Goal: Task Accomplishment & Management: Use online tool/utility

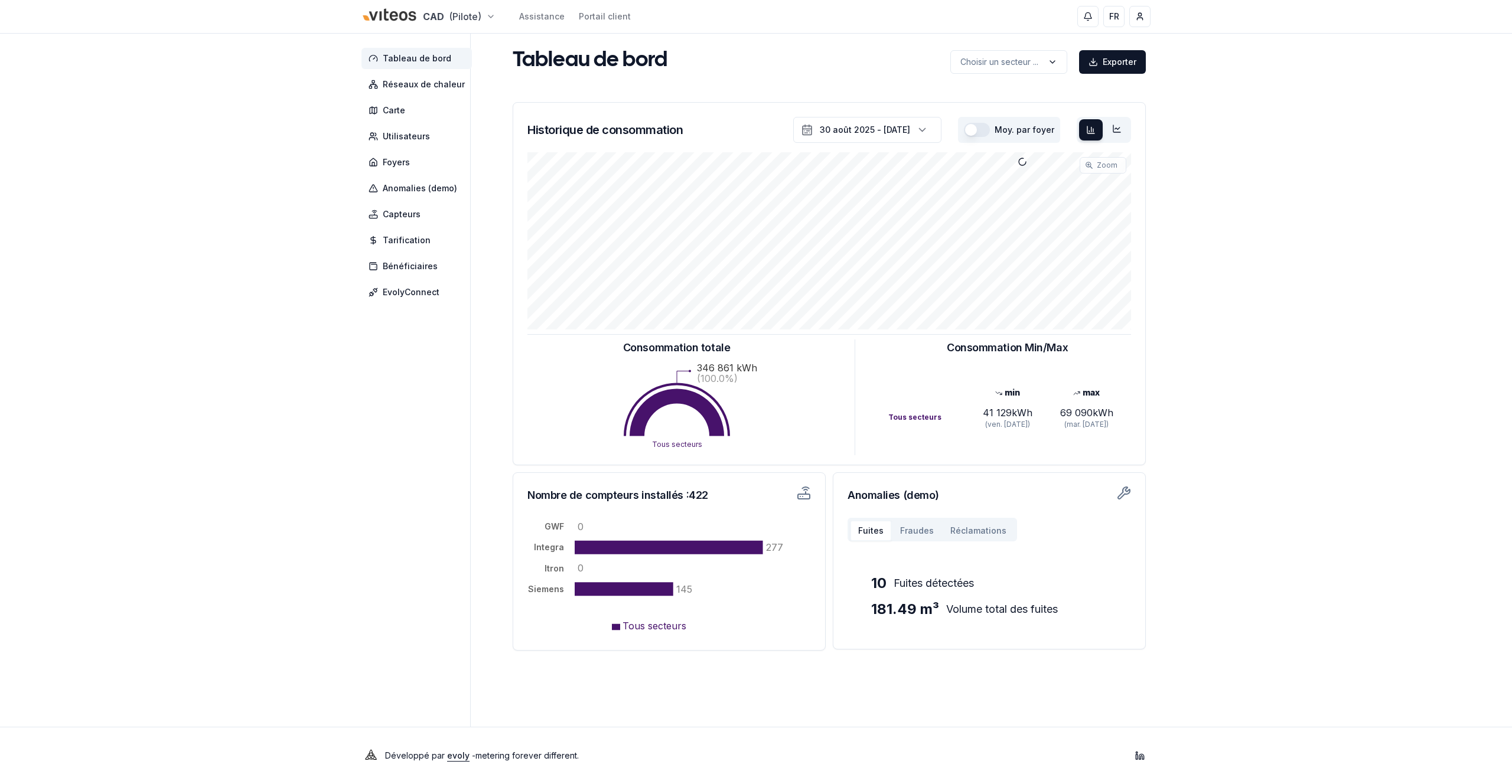
click at [426, 14] on html "CAD (Pilote) Assistance Portail client FR [PERSON_NAME] Tableau de bord Réseaux…" at bounding box center [756, 392] width 1512 height 784
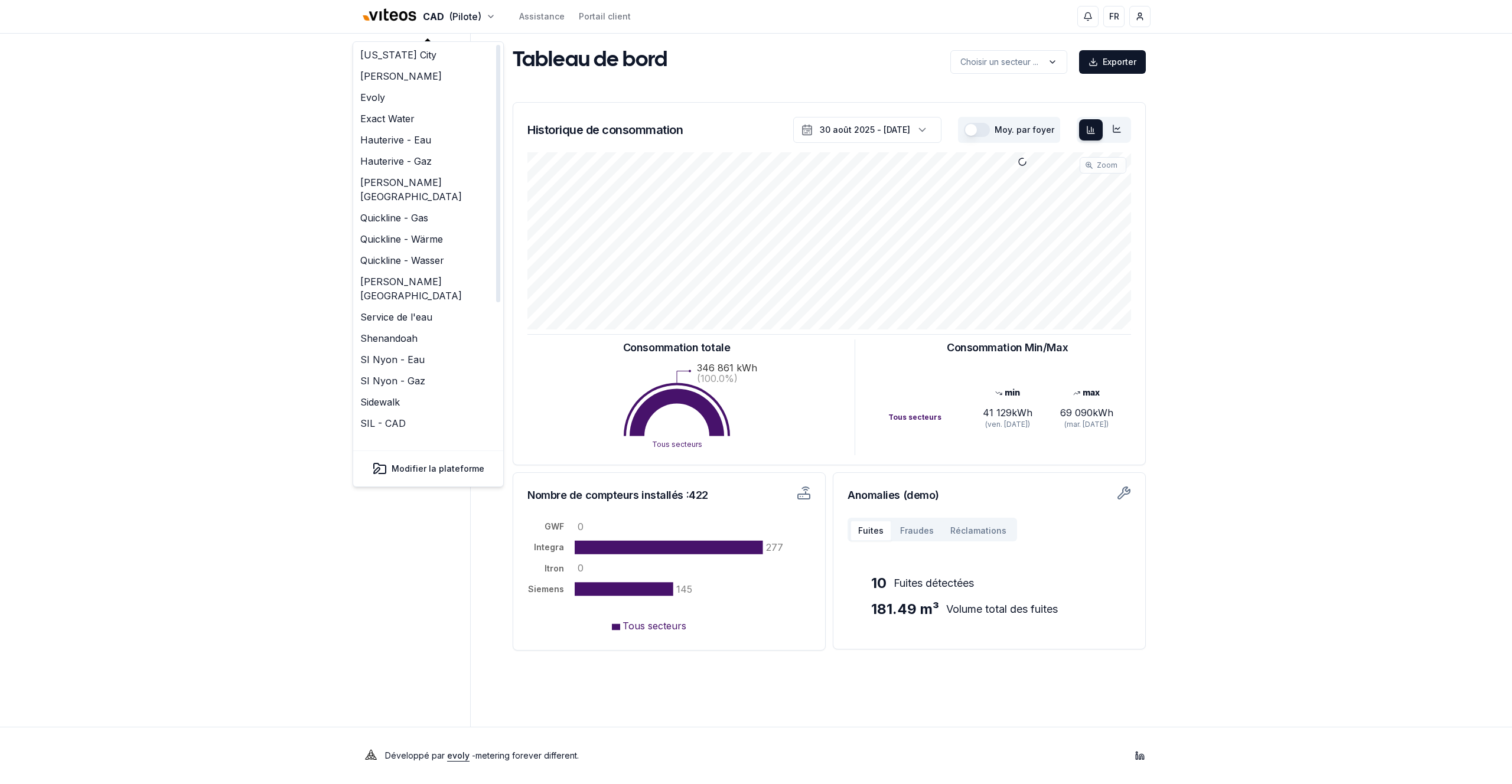
scroll to position [136, 0]
click at [388, 404] on link "Test - Mbus" at bounding box center [429, 414] width 145 height 21
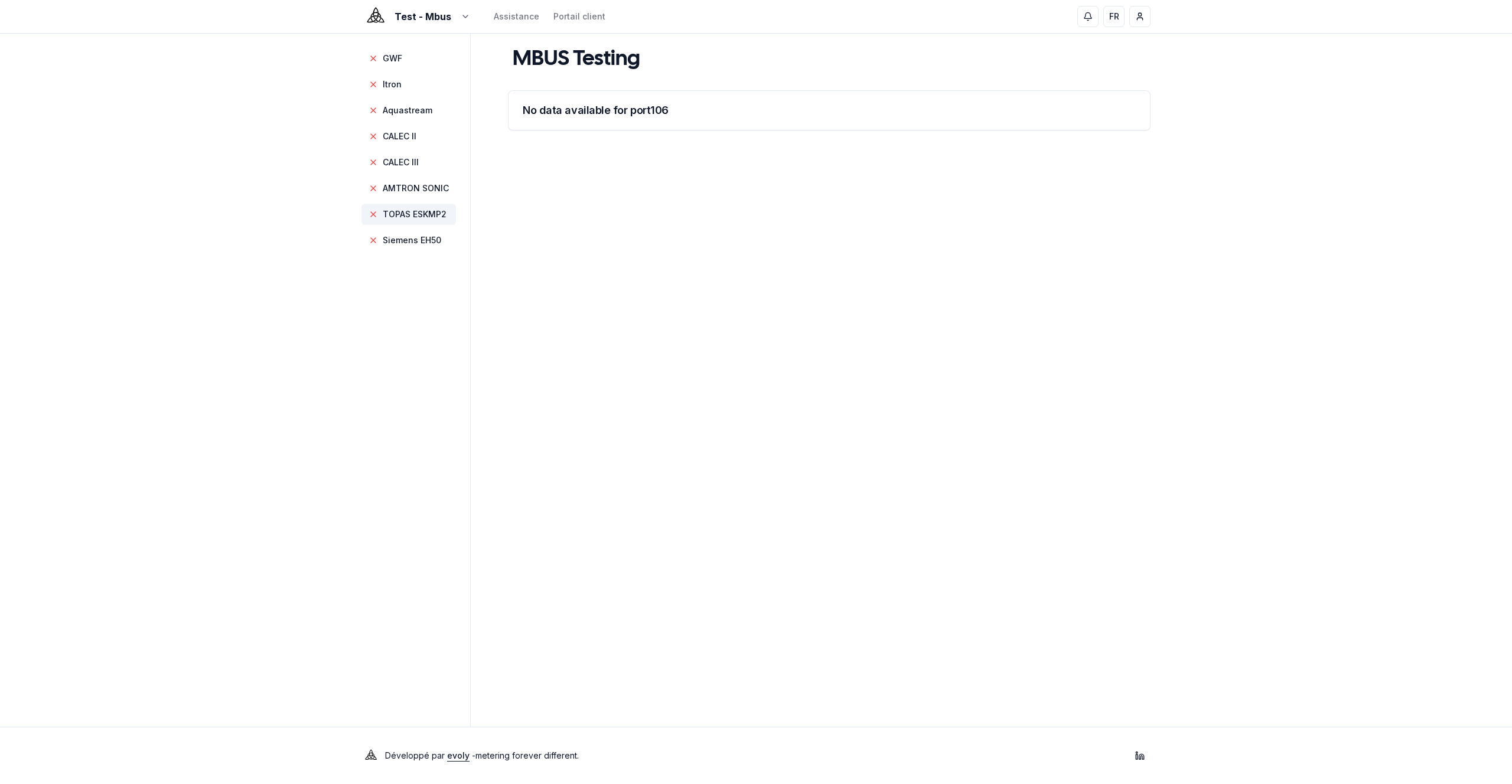
drag, startPoint x: 145, startPoint y: 204, endPoint x: 189, endPoint y: 119, distance: 95.7
click at [146, 203] on div "Test - Mbus Assistance Portail client FR Yahya GWF Itron Aquastream CALEC II CA…" at bounding box center [756, 392] width 1512 height 784
click at [398, 13] on html "Test - Mbus Assistance Portail client FR Yahya GWF Itron Aquastream CALEC II CA…" at bounding box center [756, 392] width 1512 height 784
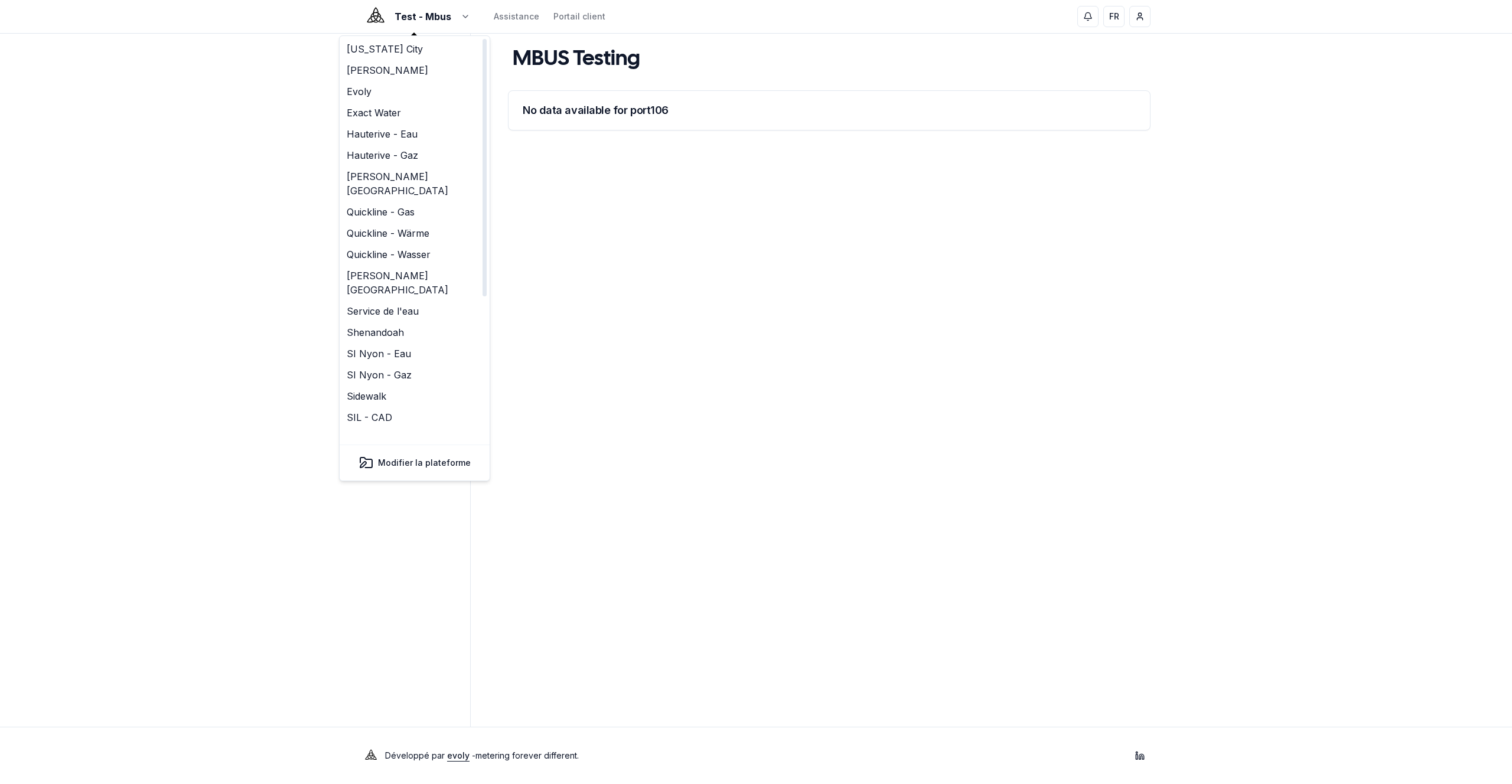
drag, startPoint x: 286, startPoint y: 84, endPoint x: 301, endPoint y: 83, distance: 15.0
click at [287, 84] on html "Test - Mbus Assistance Portail client FR Yahya GWF Itron Aquastream CALEC II CA…" at bounding box center [756, 392] width 1512 height 784
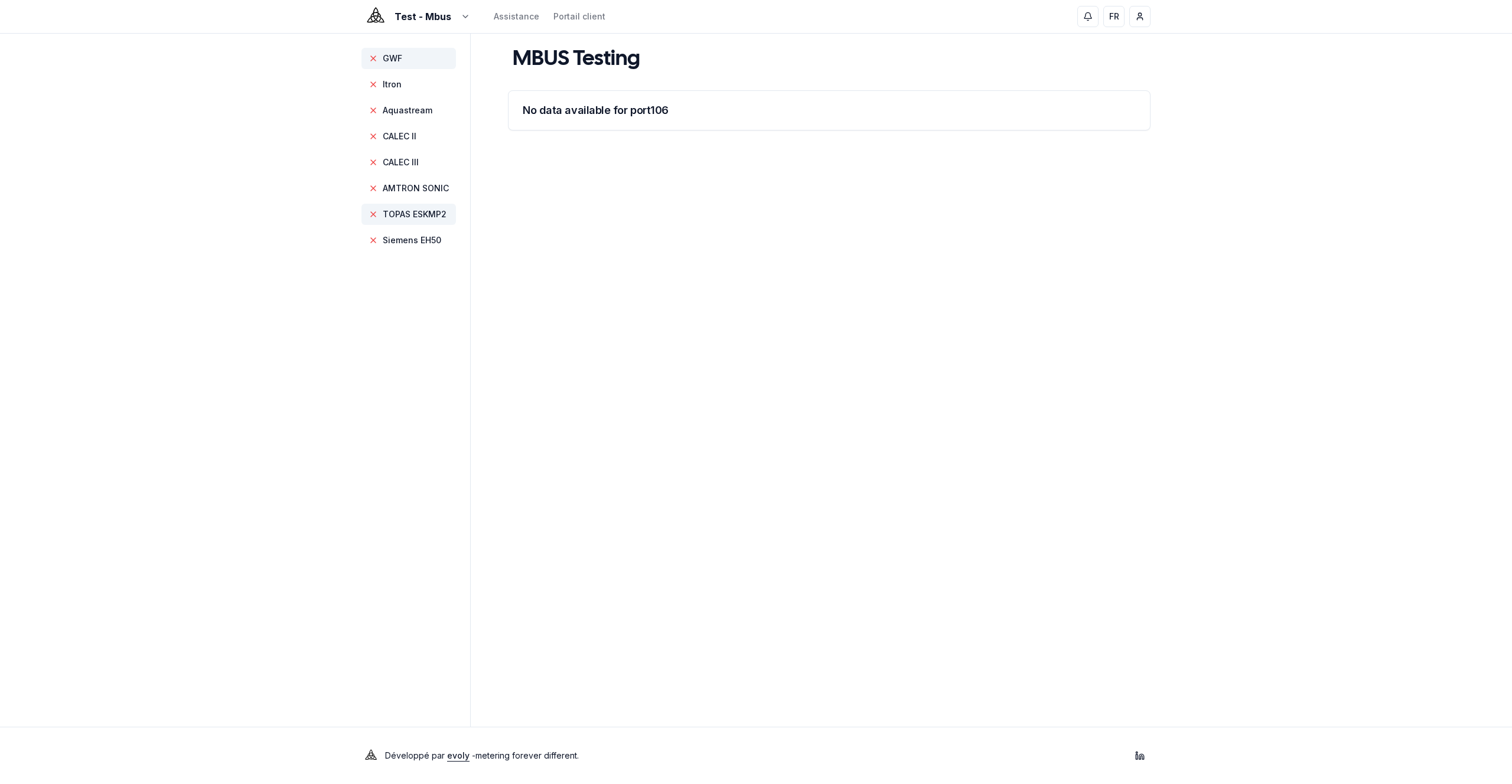
click at [408, 58] on span "GWF" at bounding box center [408, 58] width 94 height 21
click at [404, 82] on span "Itron" at bounding box center [408, 83] width 94 height 21
click at [403, 108] on span "Aquastream" at bounding box center [407, 110] width 49 height 12
click at [410, 137] on span "CALEC II" at bounding box center [399, 136] width 33 height 12
drag, startPoint x: 407, startPoint y: 151, endPoint x: 404, endPoint y: 162, distance: 11.4
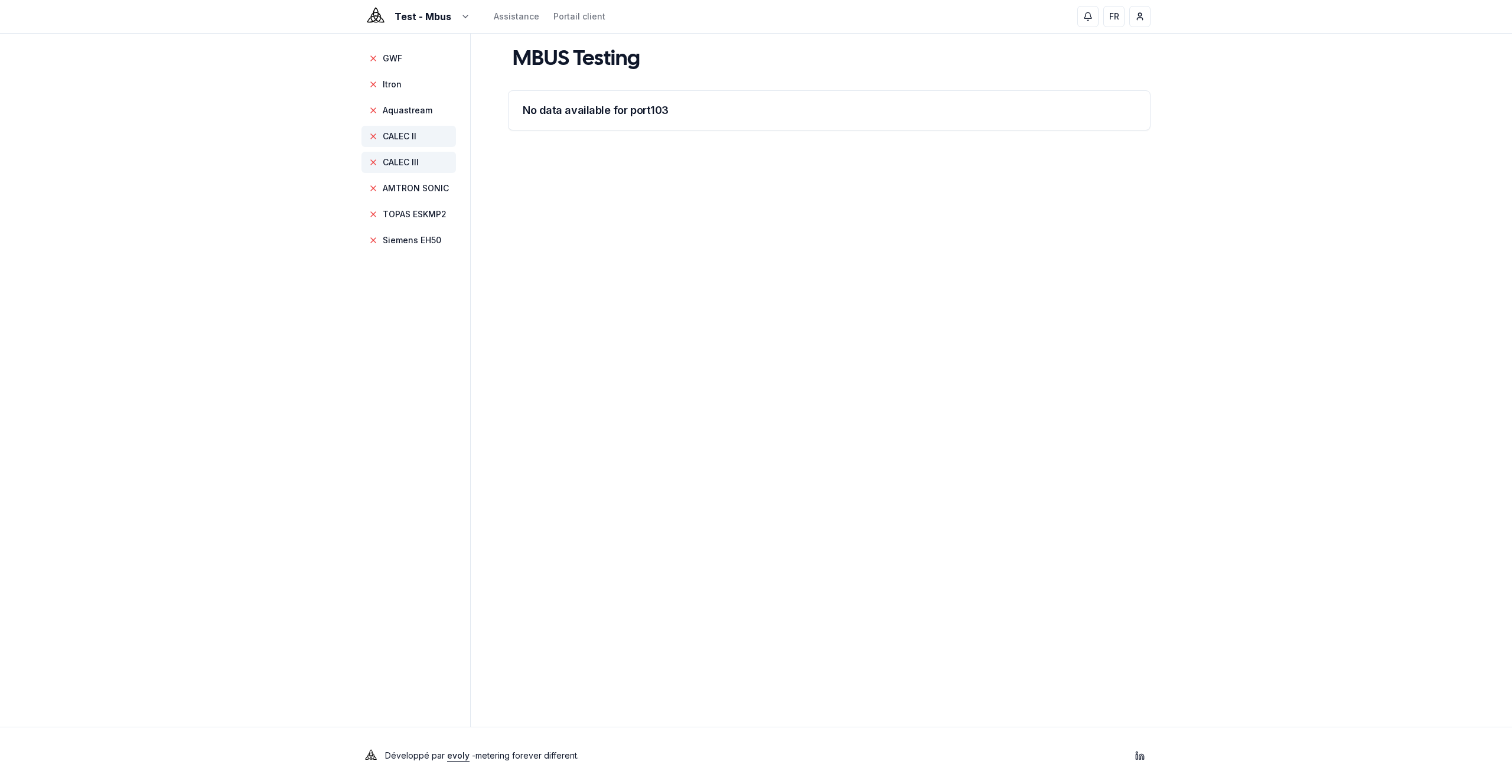
click at [407, 152] on span "CALEC III" at bounding box center [408, 162] width 94 height 21
click at [403, 179] on span "AMTRON SONIC" at bounding box center [408, 188] width 94 height 21
click at [406, 209] on span "TOPAS ESKMP2" at bounding box center [414, 215] width 63 height 12
click at [404, 253] on aside "GWF Itron Aquastream CALEC II CALEC III AMTRON SONIC TOPAS ESKMP2 Siemens EH50" at bounding box center [416, 380] width 109 height 693
click at [608, 230] on main "MBUS Testing No data available for port 106" at bounding box center [829, 380] width 642 height 693
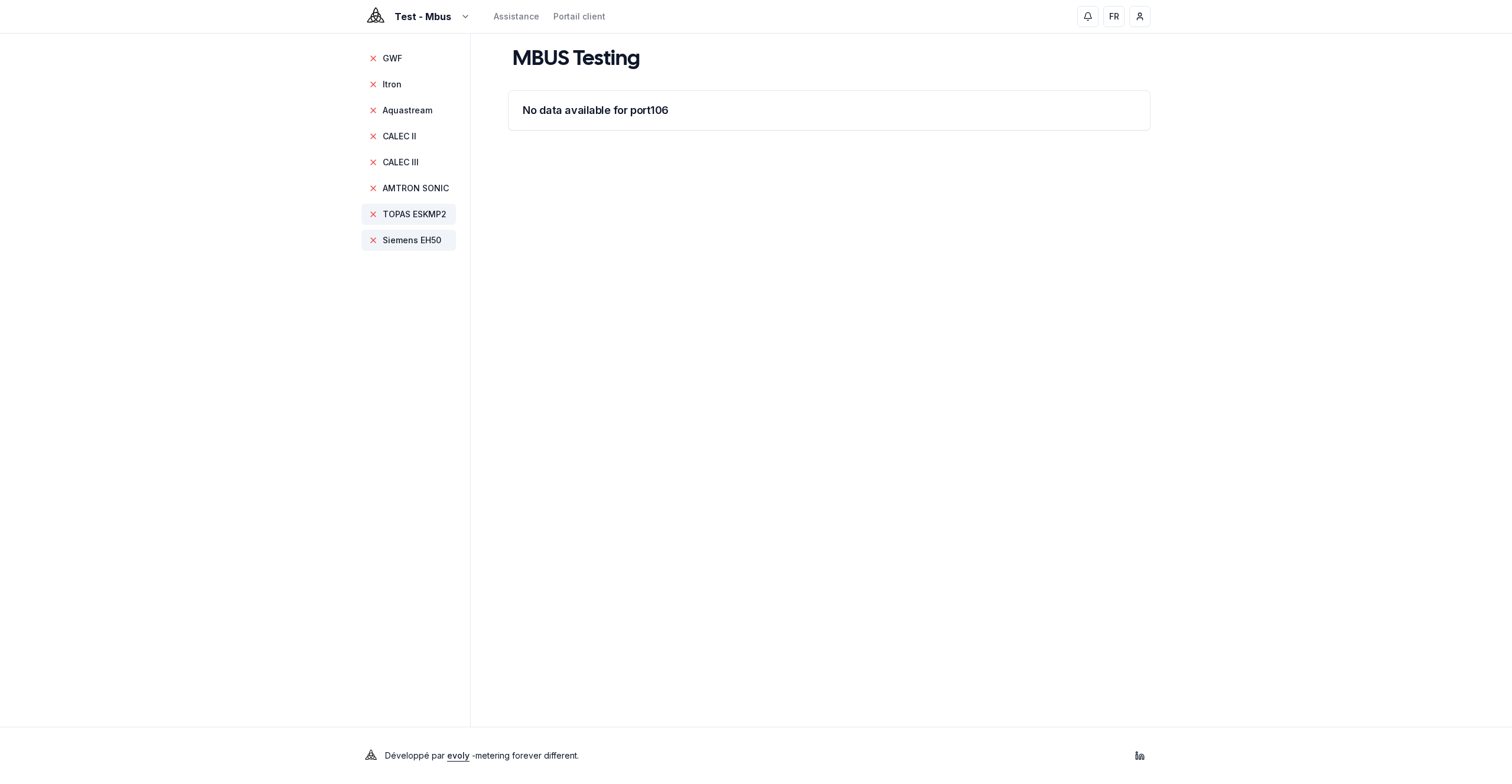
click at [408, 238] on span "Siemens EH50" at bounding box center [412, 240] width 58 height 12
click at [728, 225] on main "MBUS Testing No data available for port 107" at bounding box center [829, 380] width 642 height 693
click at [398, 55] on span "GWF" at bounding box center [392, 58] width 19 height 12
click at [397, 78] on span "Itron" at bounding box center [392, 84] width 19 height 12
click at [400, 102] on span "Aquastream" at bounding box center [408, 109] width 94 height 21
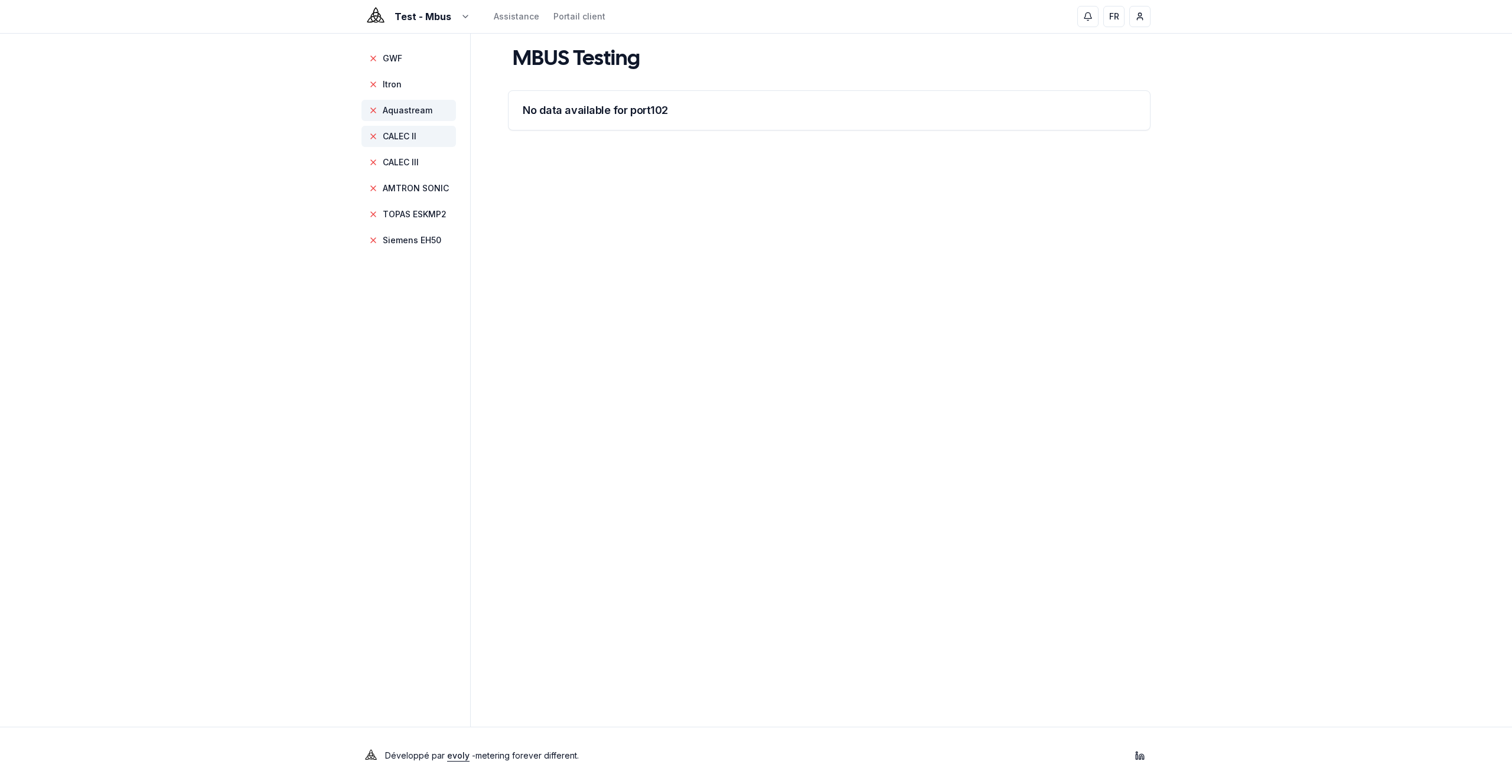
click at [404, 127] on span "CALEC II" at bounding box center [408, 136] width 94 height 21
click at [405, 144] on span "CALEC II" at bounding box center [408, 136] width 94 height 21
click at [406, 157] on span "CALEC III" at bounding box center [400, 162] width 36 height 12
click at [408, 180] on span "AMTRON SONIC" at bounding box center [408, 188] width 94 height 21
click at [413, 205] on span "TOPAS ESKMP2" at bounding box center [408, 214] width 94 height 21
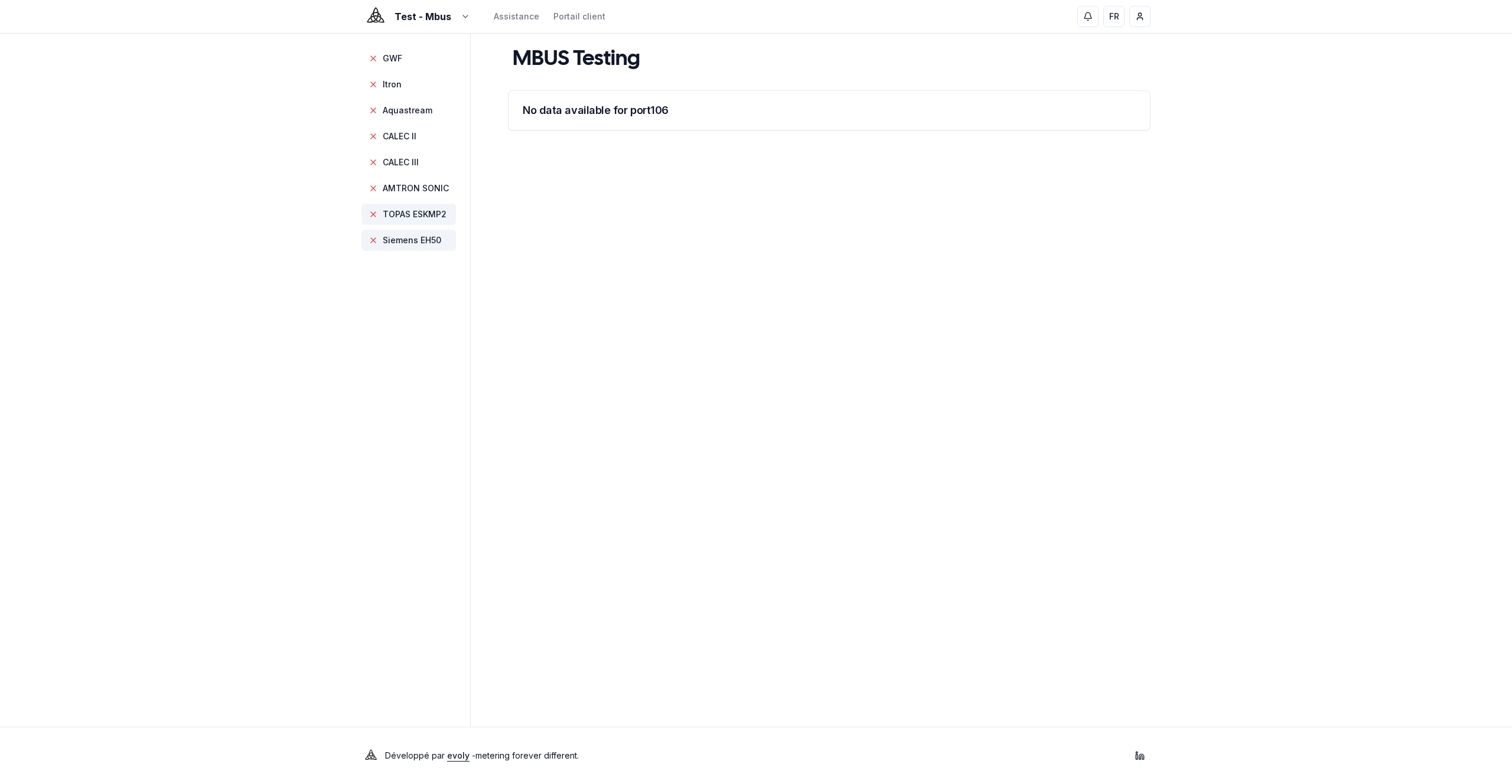
click at [410, 240] on span "Siemens EH50" at bounding box center [412, 240] width 58 height 12
